Goal: Communication & Community: Answer question/provide support

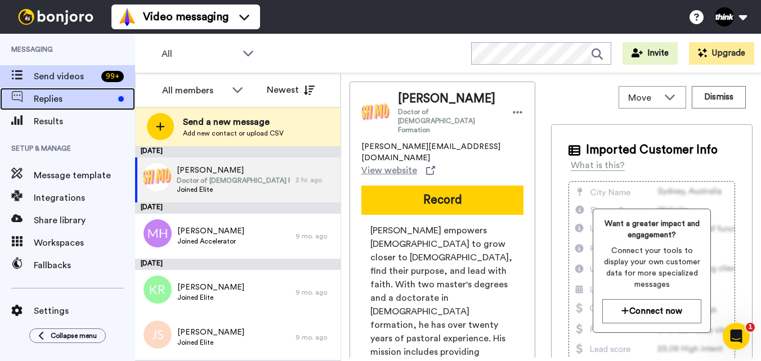
click at [91, 97] on span "Replies" at bounding box center [74, 99] width 80 height 14
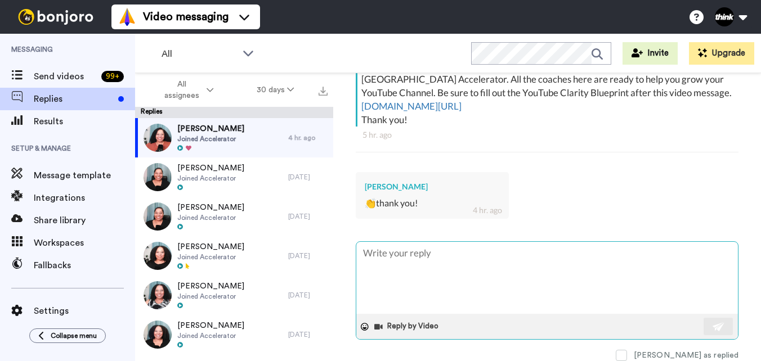
scroll to position [252, 0]
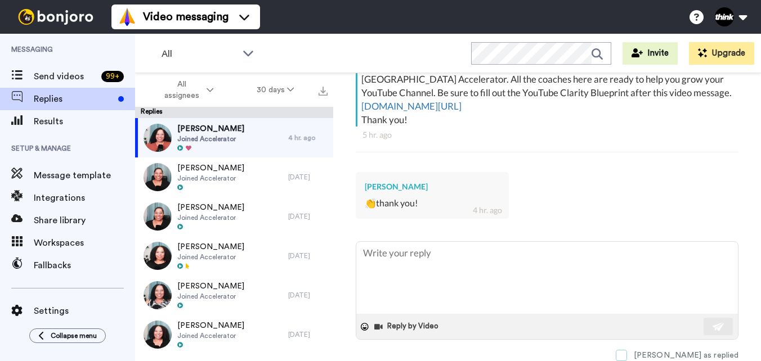
click at [627, 356] on span at bounding box center [621, 355] width 11 height 11
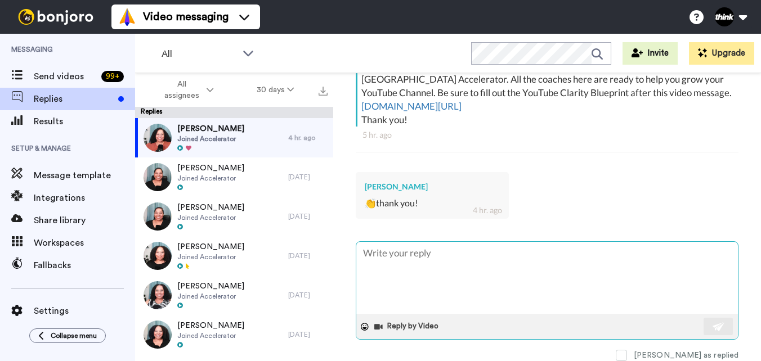
type textarea "x"
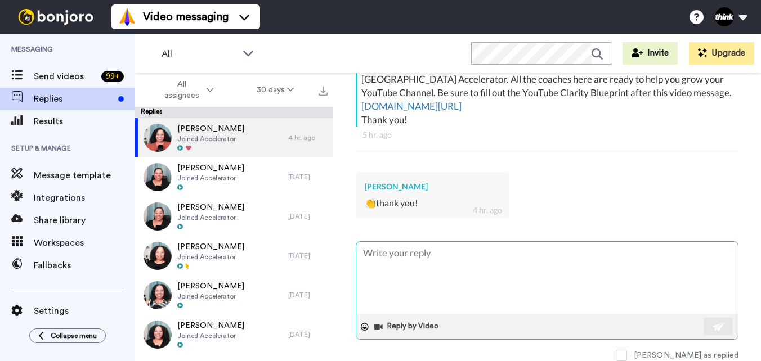
click at [461, 253] on textarea at bounding box center [547, 278] width 382 height 72
type textarea "Y"
type textarea "x"
type textarea "Yo"
type textarea "x"
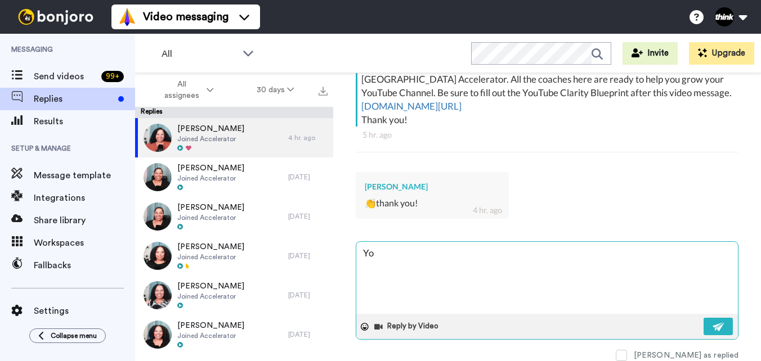
type textarea "You"
type textarea "x"
type textarea "You"
type textarea "x"
type textarea "You a"
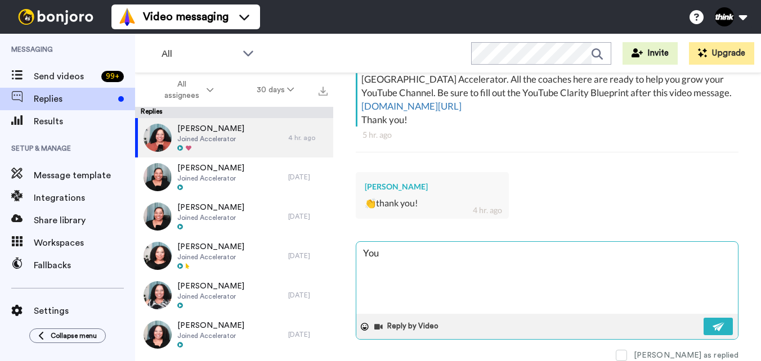
type textarea "x"
type textarea "You ar"
type textarea "x"
type textarea "You are"
type textarea "x"
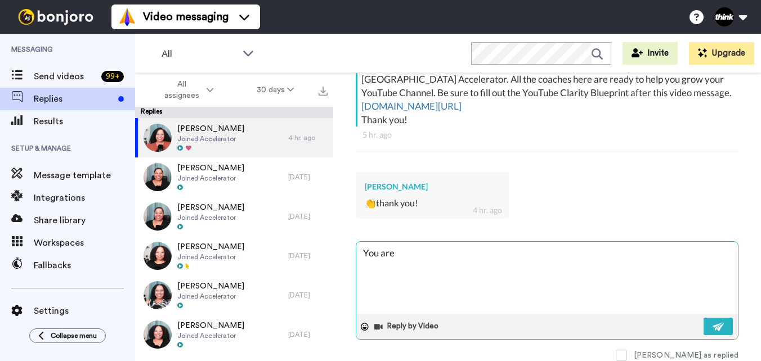
type textarea "You are"
type textarea "x"
type textarea "You are s"
type textarea "x"
type textarea "You are so"
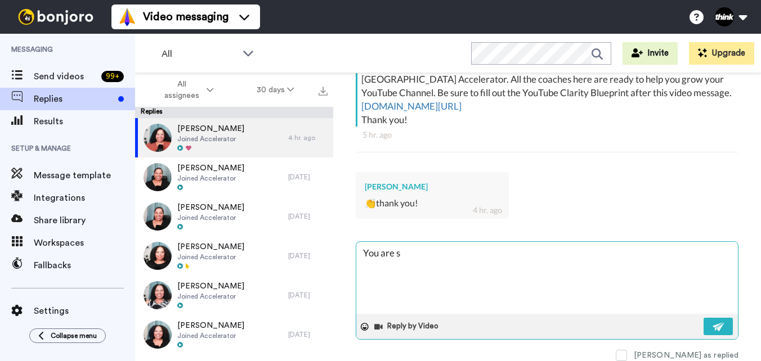
type textarea "x"
type textarea "You are so"
type textarea "x"
type textarea "You are so w"
type textarea "x"
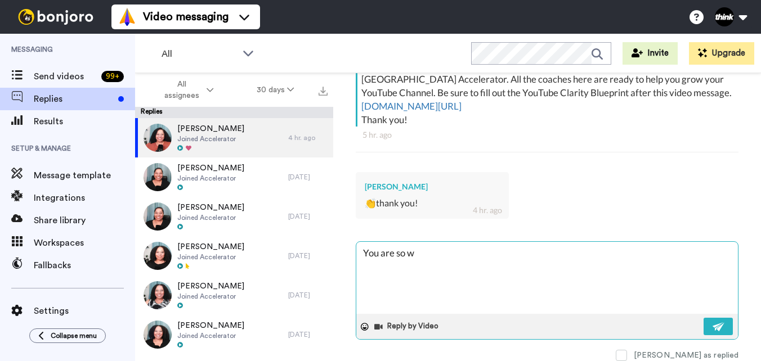
type textarea "You are so we"
type textarea "x"
type textarea "You are so wel"
type textarea "x"
type textarea "You are so welc"
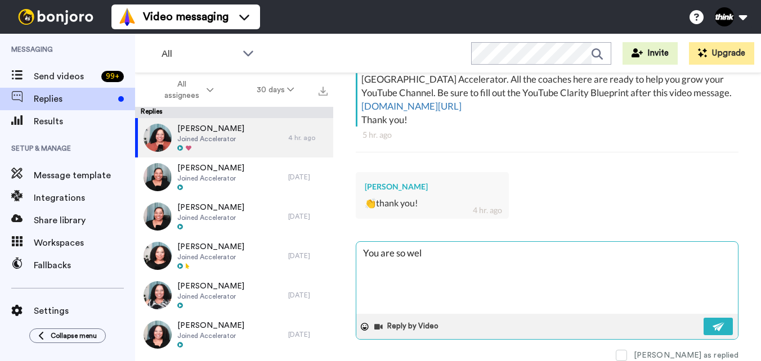
type textarea "x"
type textarea "You are so welco"
type textarea "x"
type textarea "You are so welcom"
type textarea "x"
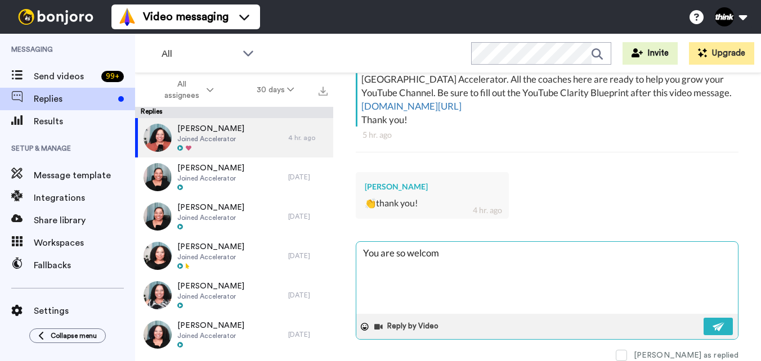
type textarea "You are so welcome"
type textarea "x"
type textarea "You are so welcome!"
type textarea "x"
type textarea "You are so welcome!"
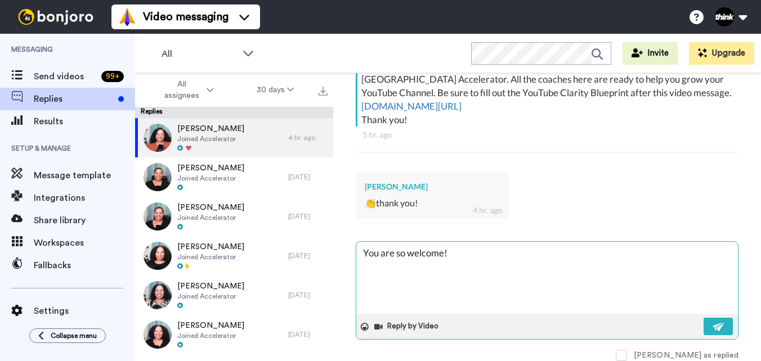
type textarea "x"
type textarea "You are so welcome! W"
type textarea "x"
type textarea "You are so welcome! We"
type textarea "x"
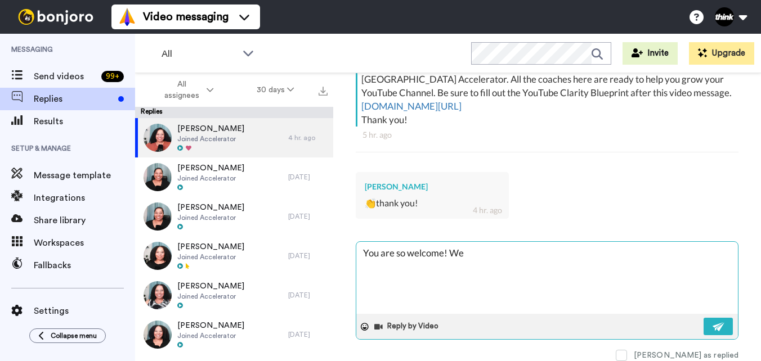
type textarea "You are so welcome! Wel"
type textarea "x"
type textarea "You are so welcome! Welc"
type textarea "x"
type textarea "You are so welcome! Welco"
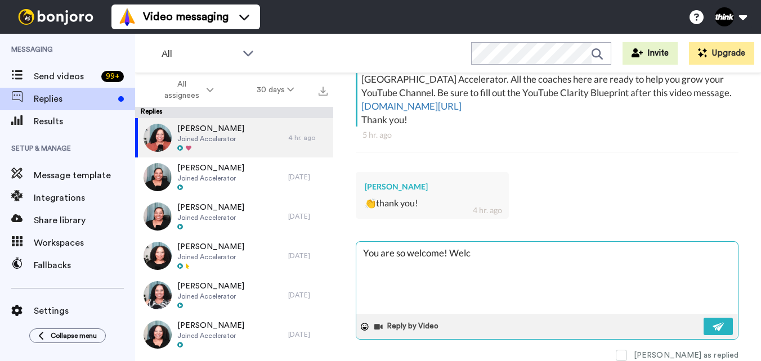
type textarea "x"
type textarea "You are so welcome! Welcom"
type textarea "x"
type textarea "You are so welcome! Welcome"
type textarea "x"
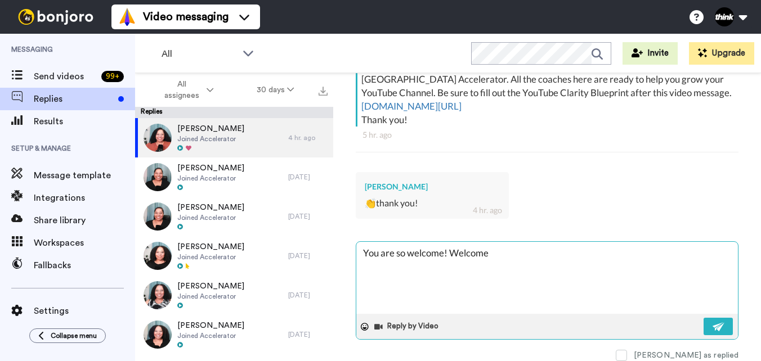
type textarea "You are so welcome! Welcome"
type textarea "x"
type textarea "You are so welcome! Welcome t"
type textarea "x"
type textarea "You are so welcome! Welcome to"
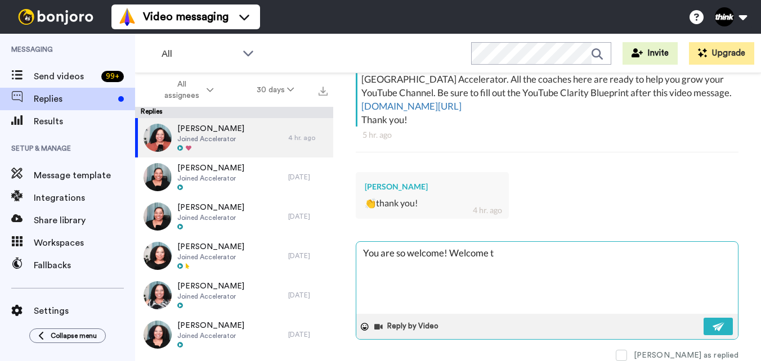
type textarea "x"
type textarea "You are so welcome! Welcome to"
type textarea "x"
type textarea "You are so welcome! Welcome to t"
type textarea "x"
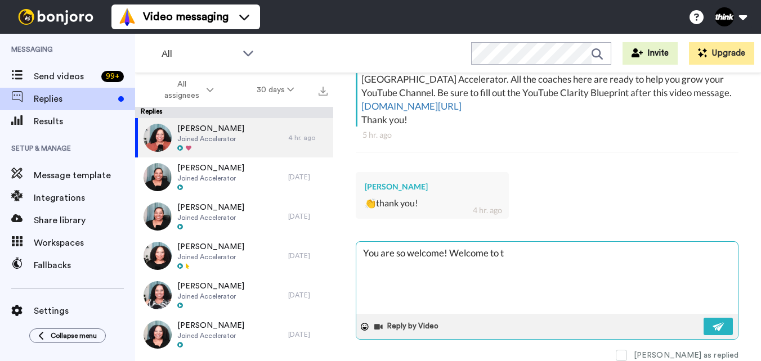
type textarea "You are so welcome! Welcome to th"
type textarea "x"
type textarea "You are so welcome! Welcome to the"
type textarea "x"
type textarea "You are so welcome! Welcome to the"
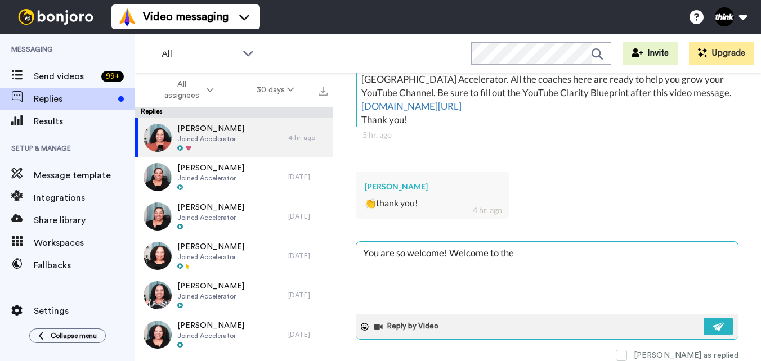
type textarea "x"
type textarea "You are so welcome! Welcome to the c"
type textarea "x"
type textarea "You are so welcome! Welcome to the co"
type textarea "x"
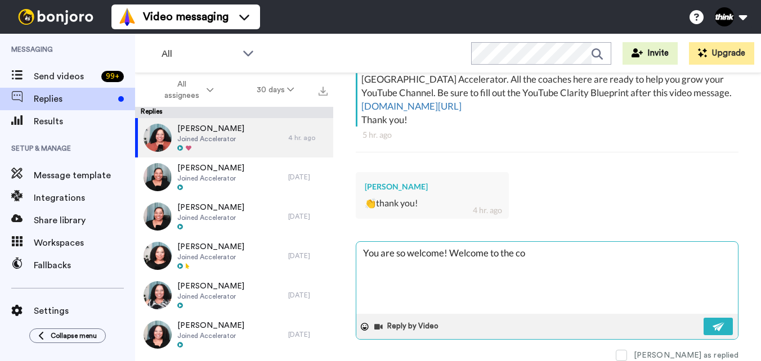
type textarea "You are so welcome! Welcome to the com"
type textarea "x"
type textarea "You are so welcome! Welcome to the comm"
type textarea "x"
type textarea "You are so welcome! Welcome to the commu"
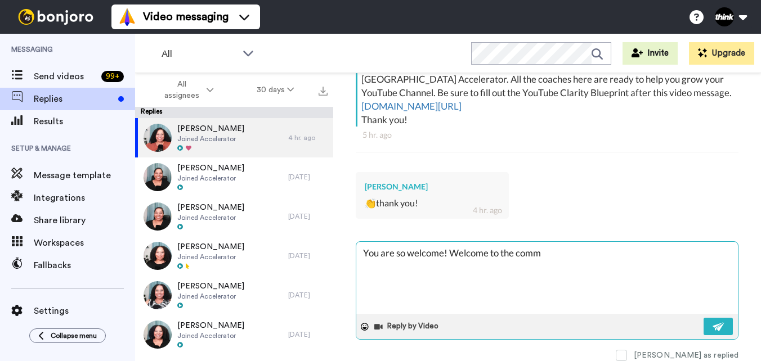
type textarea "x"
type textarea "You are so welcome! Welcome to the commun"
type textarea "x"
type textarea "You are so welcome! Welcome to the communi"
type textarea "x"
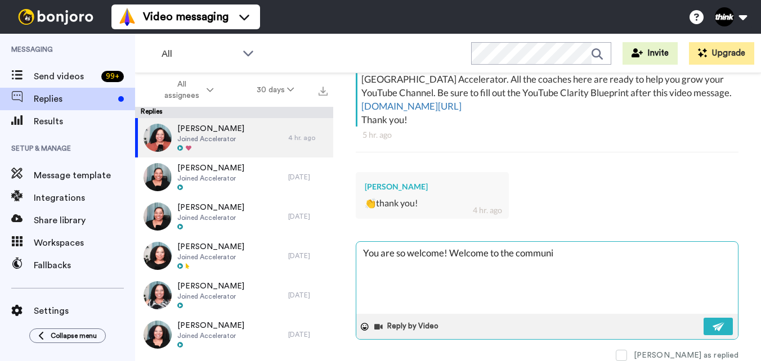
type textarea "You are so welcome! Welcome to the communit"
type textarea "x"
type textarea "You are so welcome! Welcome to the community"
type textarea "x"
type textarea "You are so welcome! Welcome to the community!"
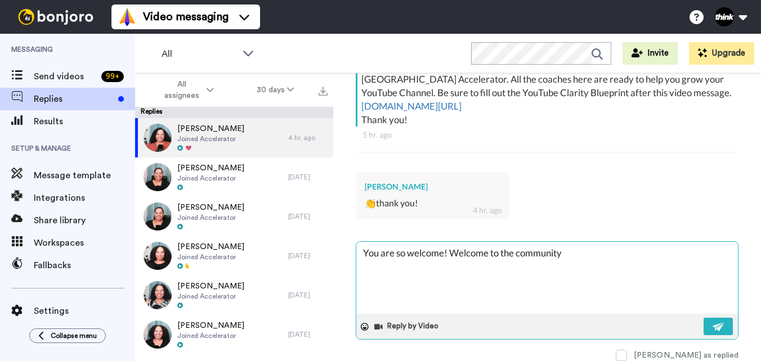
type textarea "x"
type textarea "You are so welcome! Welcome to the community!"
click at [713, 323] on img at bounding box center [719, 327] width 12 height 9
type textarea "x"
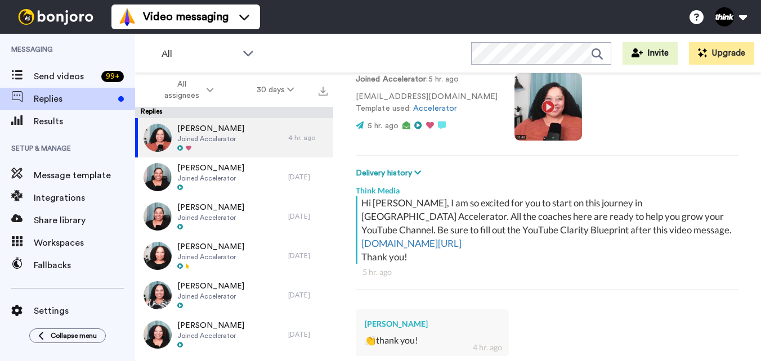
scroll to position [83, 0]
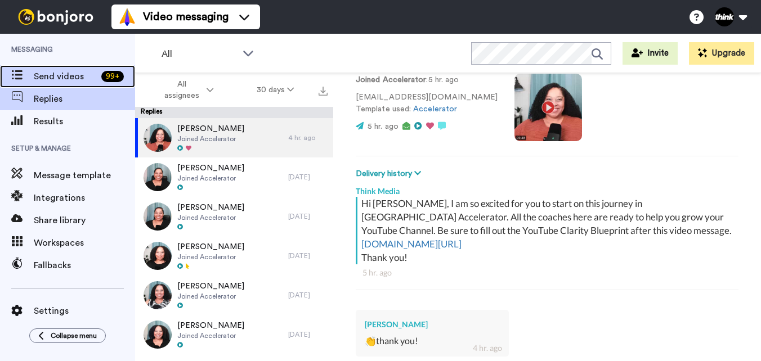
click at [73, 81] on span "Send videos" at bounding box center [65, 77] width 63 height 14
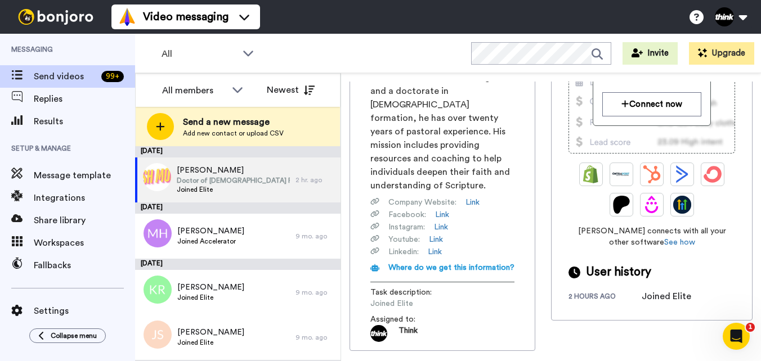
scroll to position [225, 0]
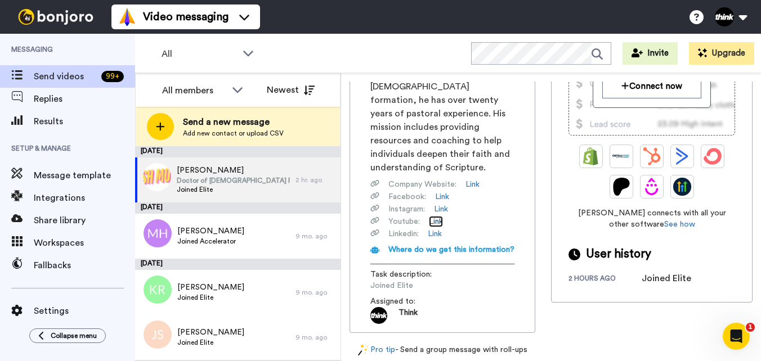
click at [440, 216] on link "Link" at bounding box center [436, 221] width 14 height 11
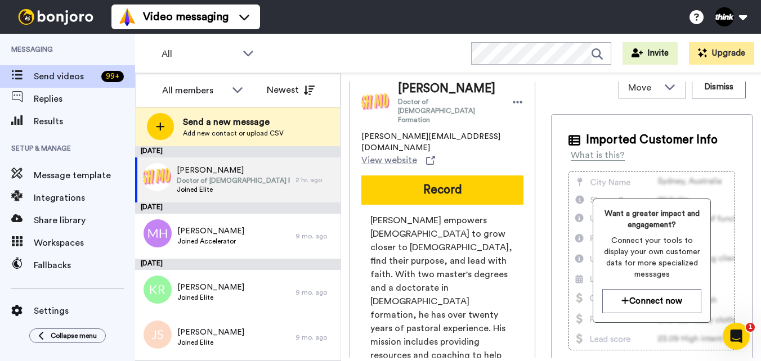
scroll to position [0, 0]
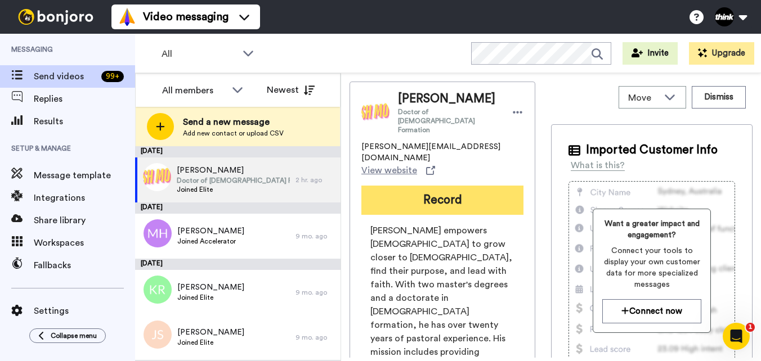
click at [444, 186] on button "Record" at bounding box center [442, 200] width 162 height 29
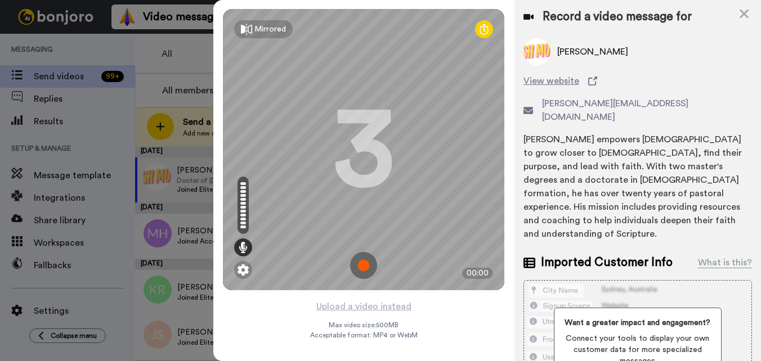
click at [360, 263] on img at bounding box center [363, 265] width 27 height 27
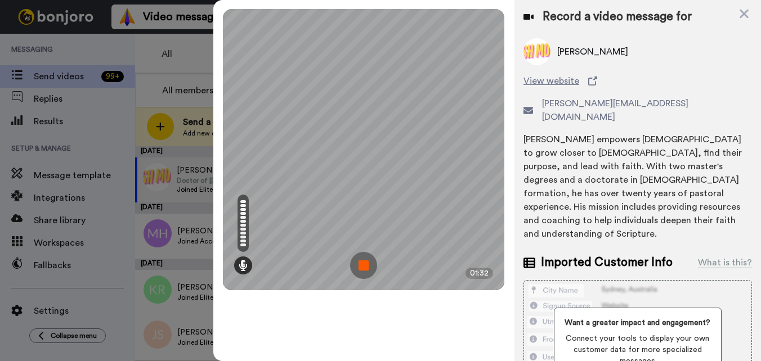
click at [360, 263] on img at bounding box center [363, 265] width 27 height 27
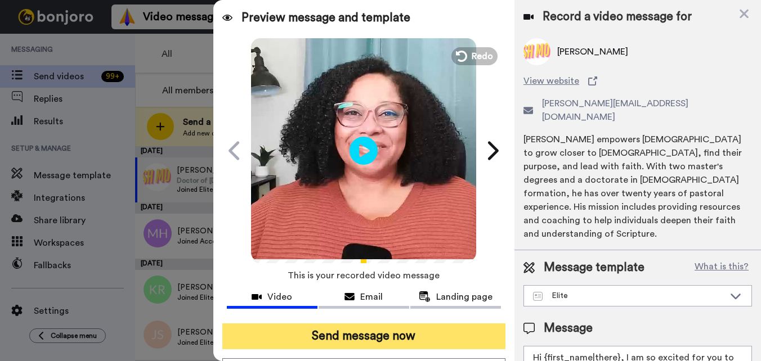
click at [356, 333] on button "Send message now" at bounding box center [363, 337] width 283 height 26
